Goal: Information Seeking & Learning: Learn about a topic

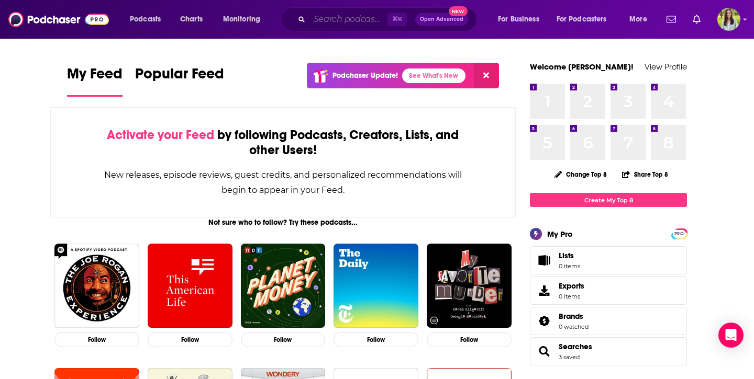
click at [335, 17] on input "Search podcasts, credits, & more..." at bounding box center [348, 19] width 78 height 17
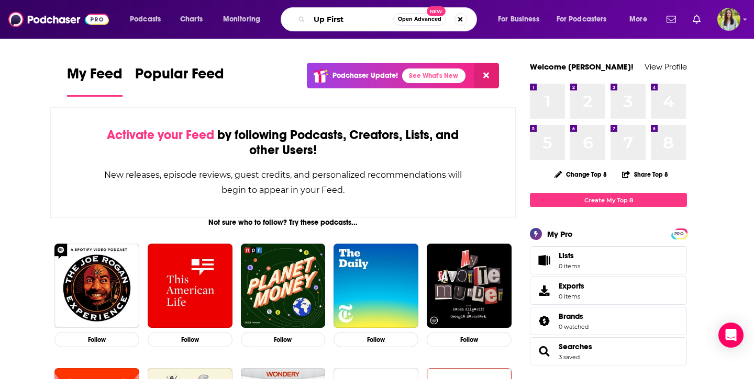
type input "Up First"
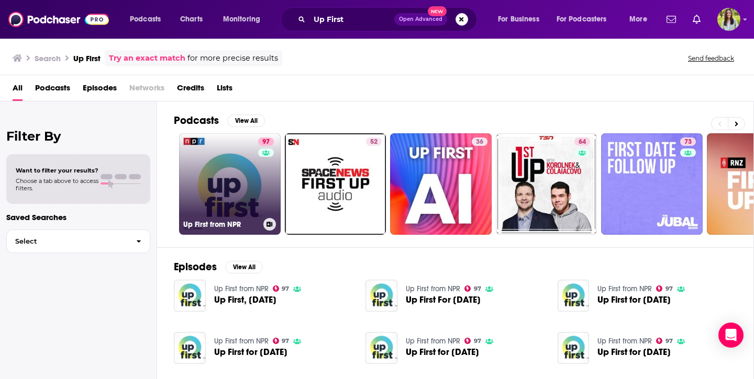
click at [240, 191] on link "97 Up First from NPR" at bounding box center [230, 184] width 102 height 102
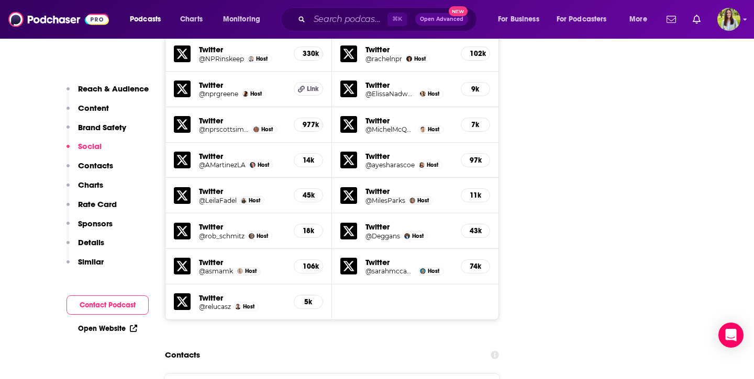
scroll to position [1499, 0]
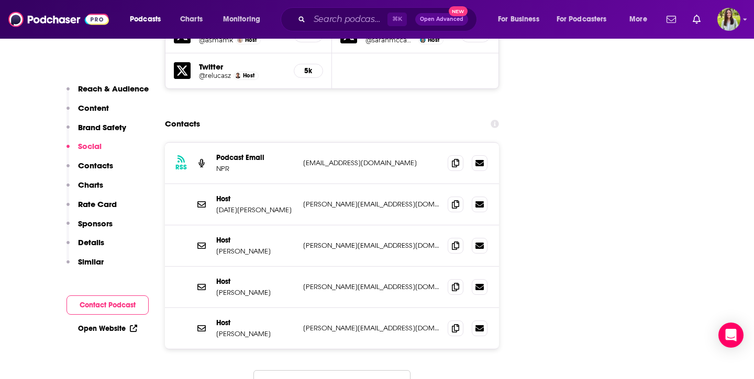
click at [222, 336] on div "RSS Podcast Email NPR [EMAIL_ADDRESS][DOMAIN_NAME] [EMAIL_ADDRESS][DOMAIN_NAME]…" at bounding box center [332, 278] width 334 height 273
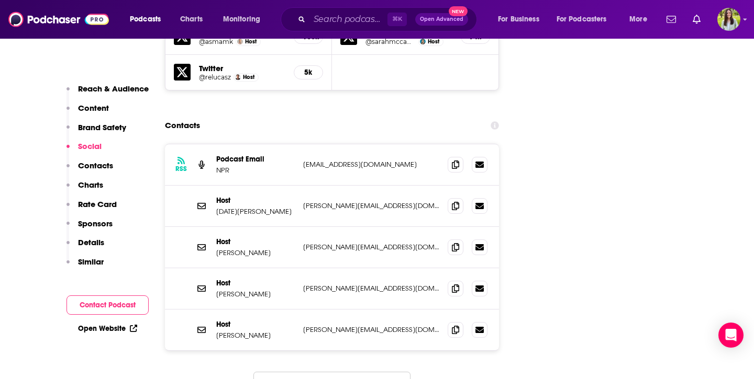
scroll to position [1402, 0]
